Goal: Navigation & Orientation: Find specific page/section

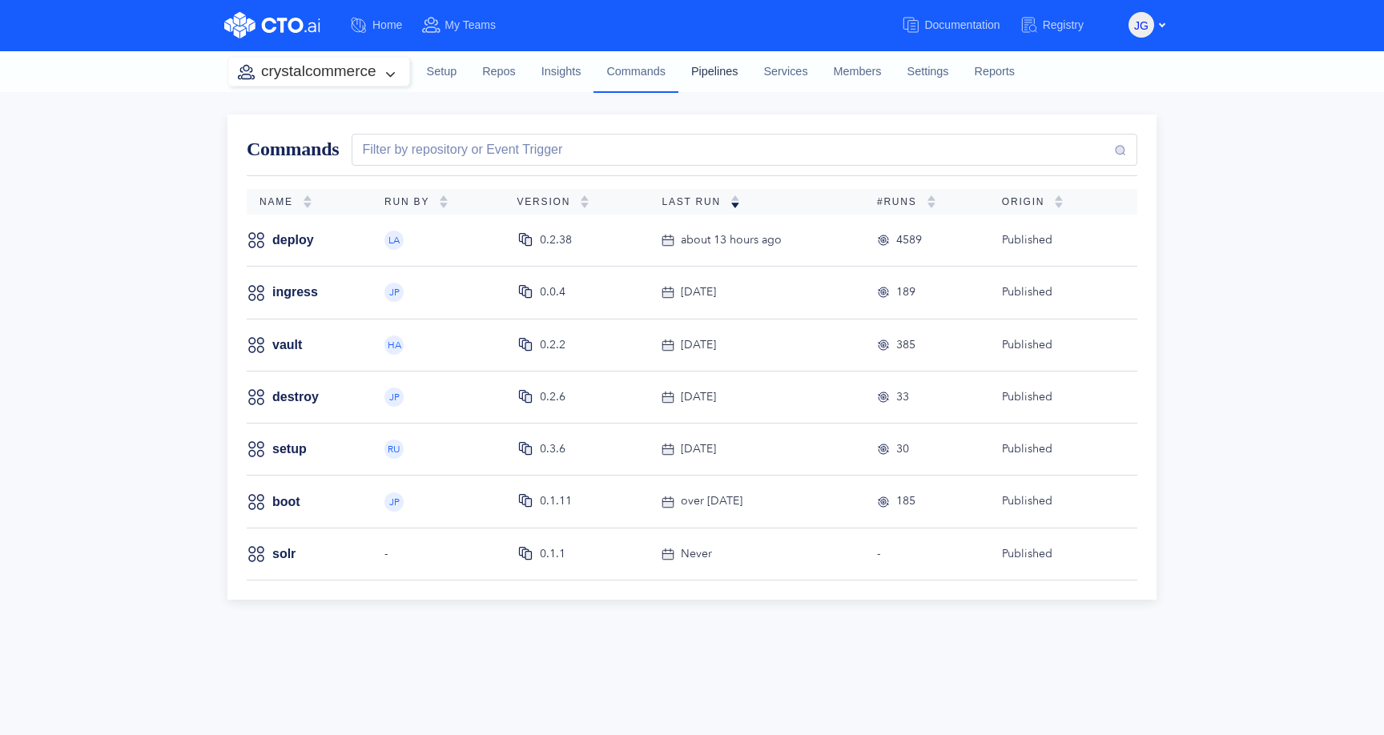
click at [706, 71] on link "Pipelines" at bounding box center [714, 71] width 72 height 43
